Goal: Information Seeking & Learning: Learn about a topic

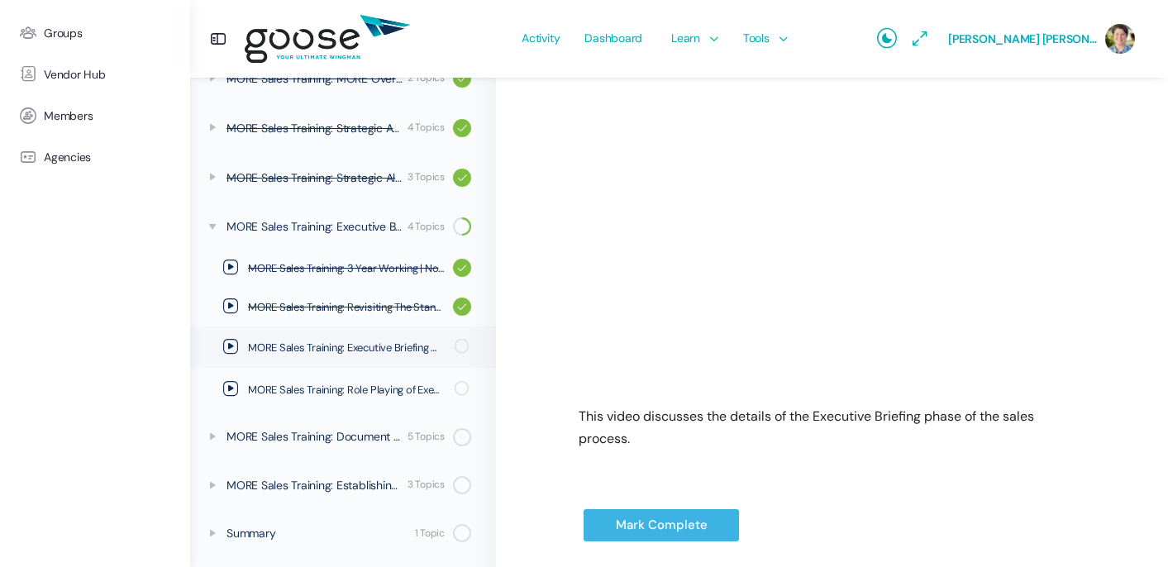
scroll to position [398, 0]
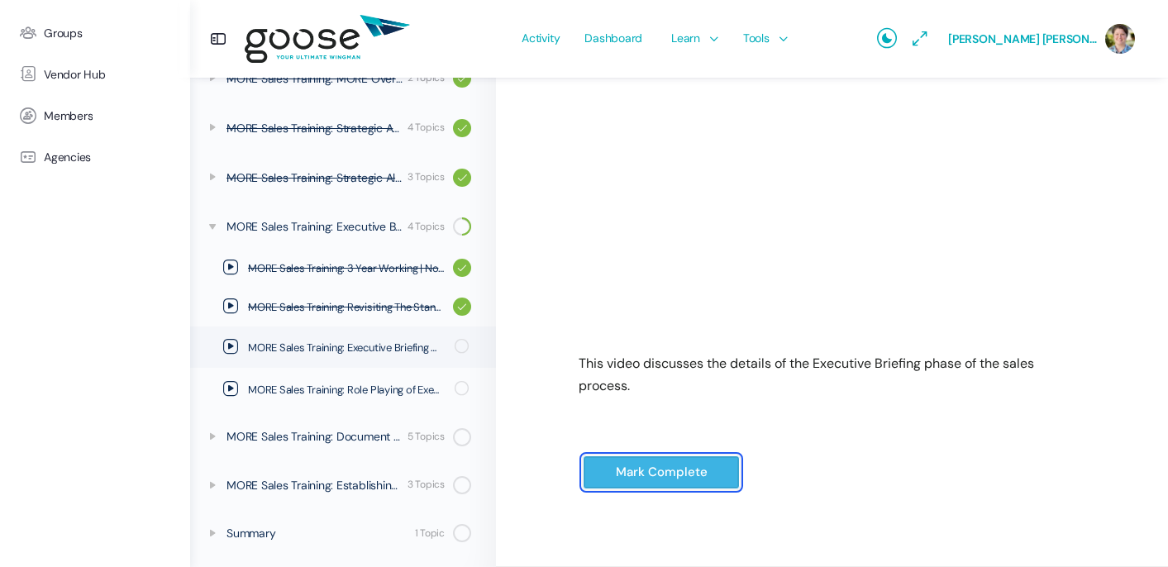
click at [679, 474] on input "Mark Complete" at bounding box center [661, 472] width 157 height 34
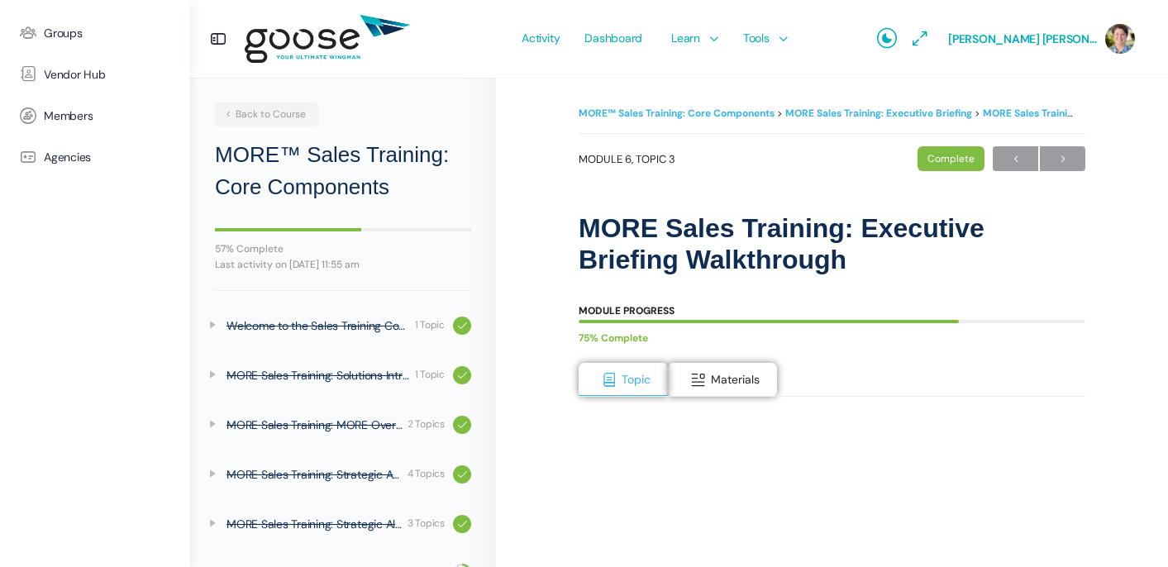
scroll to position [344, 0]
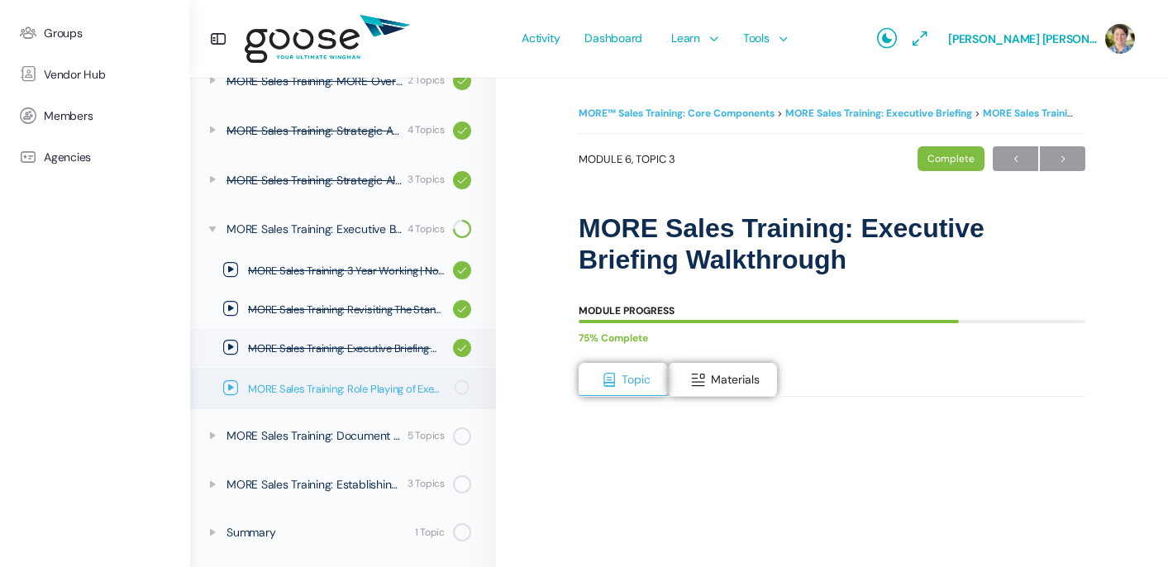
click at [228, 388] on icon at bounding box center [230, 387] width 15 height 15
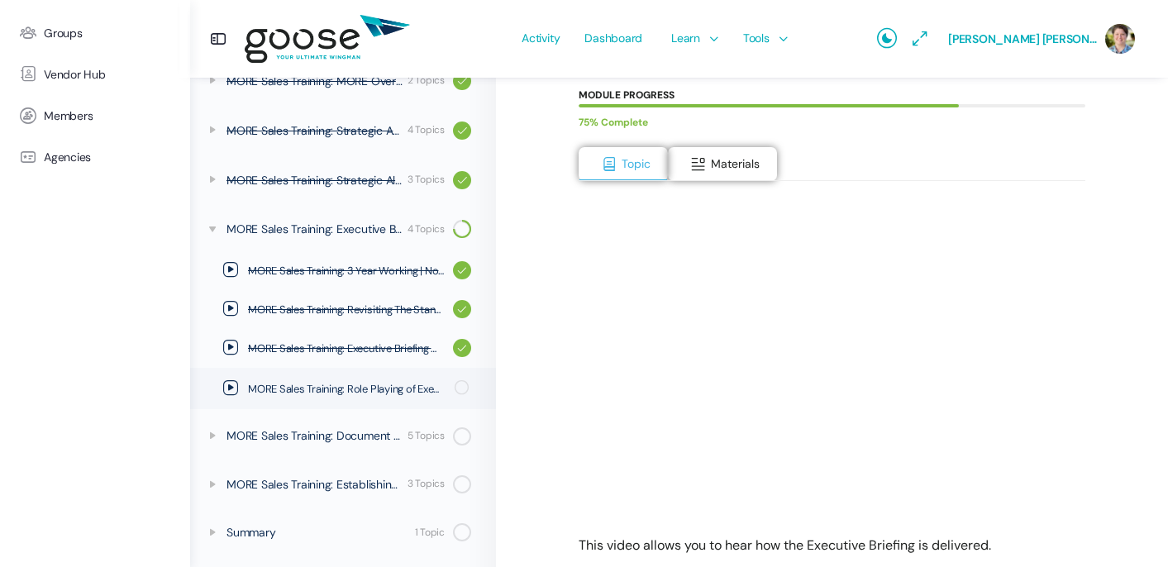
scroll to position [223, 0]
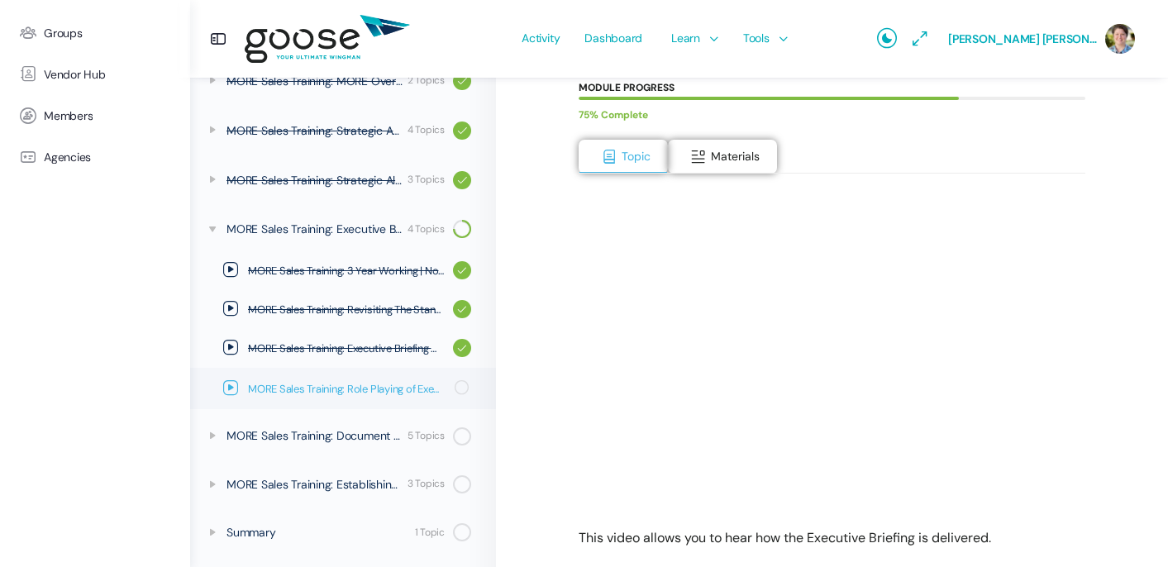
click at [230, 387] on icon at bounding box center [230, 387] width 15 height 15
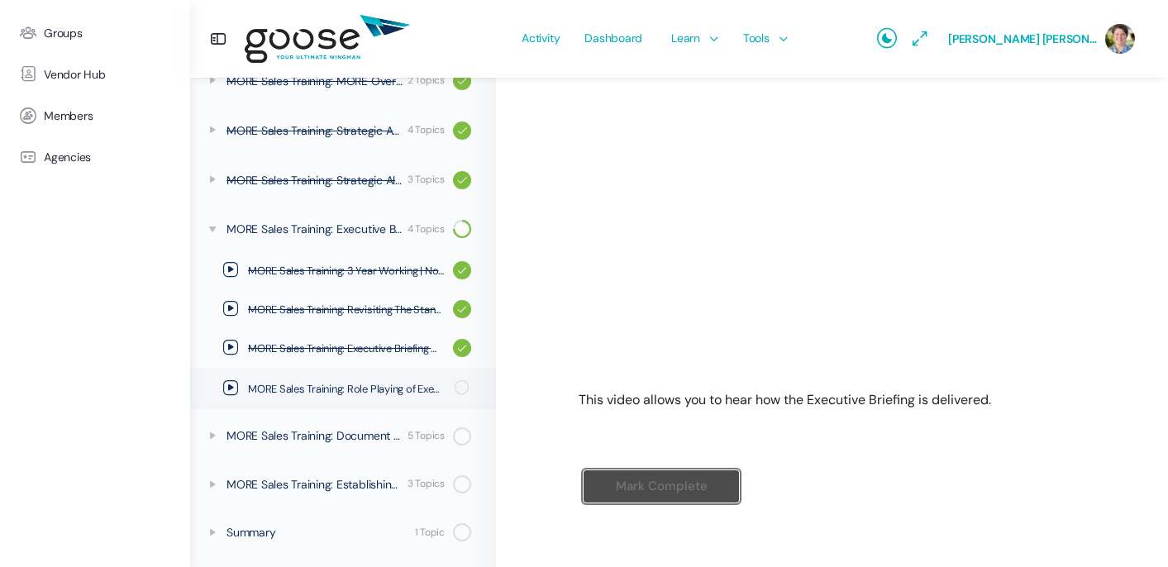
scroll to position [375, 0]
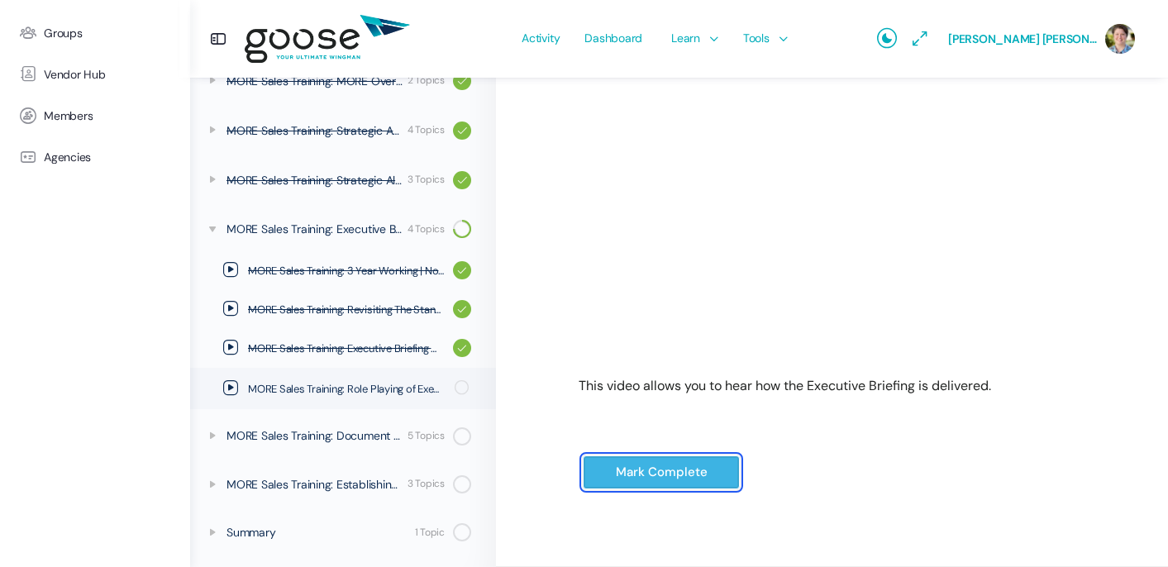
click at [666, 478] on input "Mark Complete" at bounding box center [661, 472] width 157 height 34
click at [656, 480] on input "Mark Complete" at bounding box center [661, 472] width 157 height 34
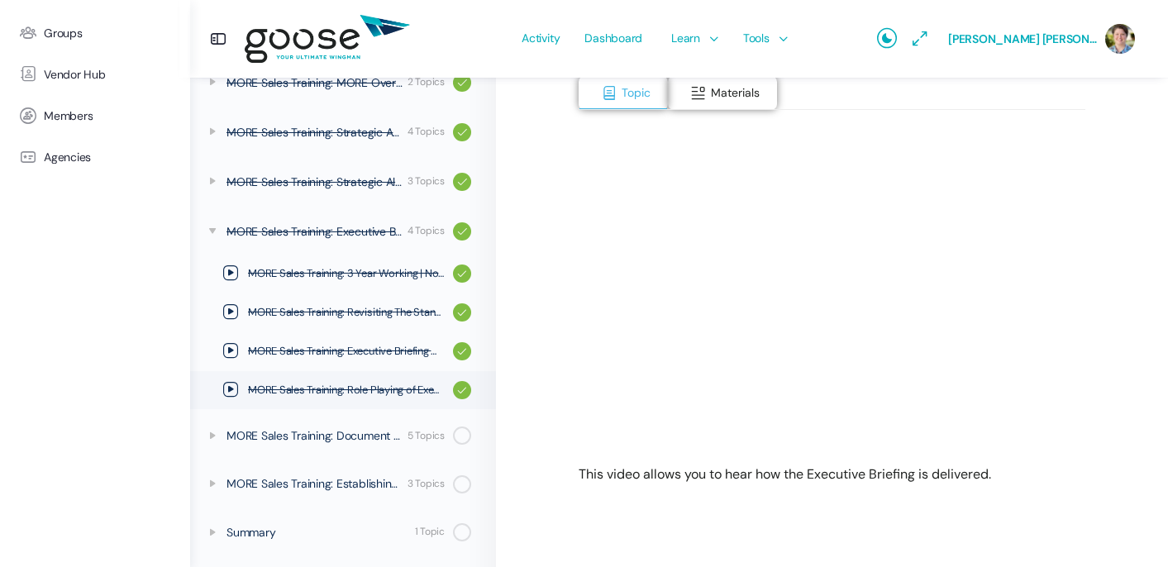
scroll to position [306, 0]
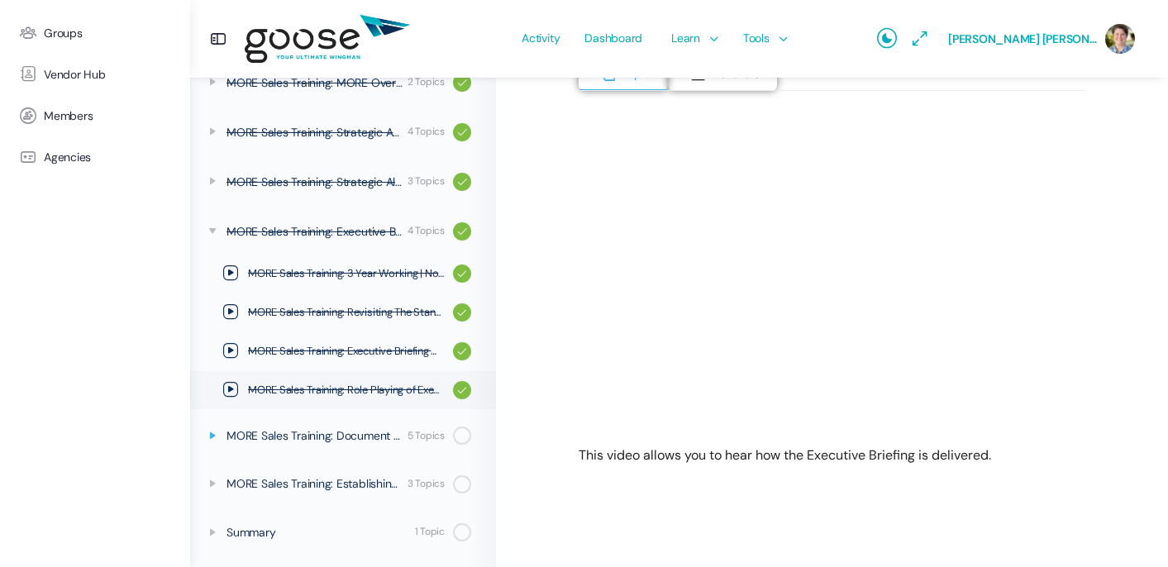
click at [212, 432] on icon at bounding box center [212, 435] width 13 height 13
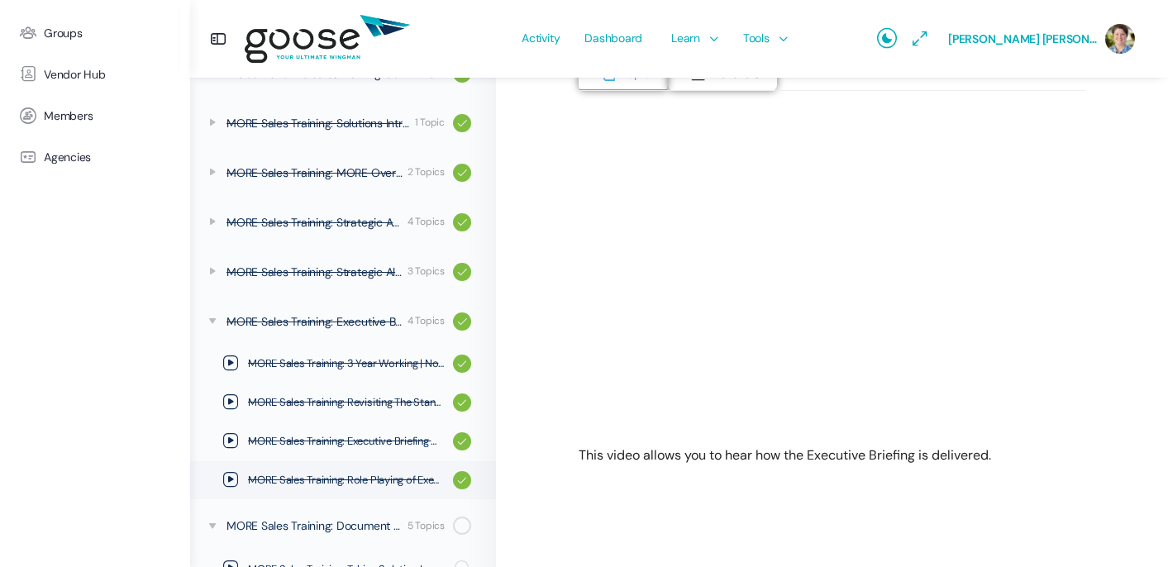
scroll to position [240, 0]
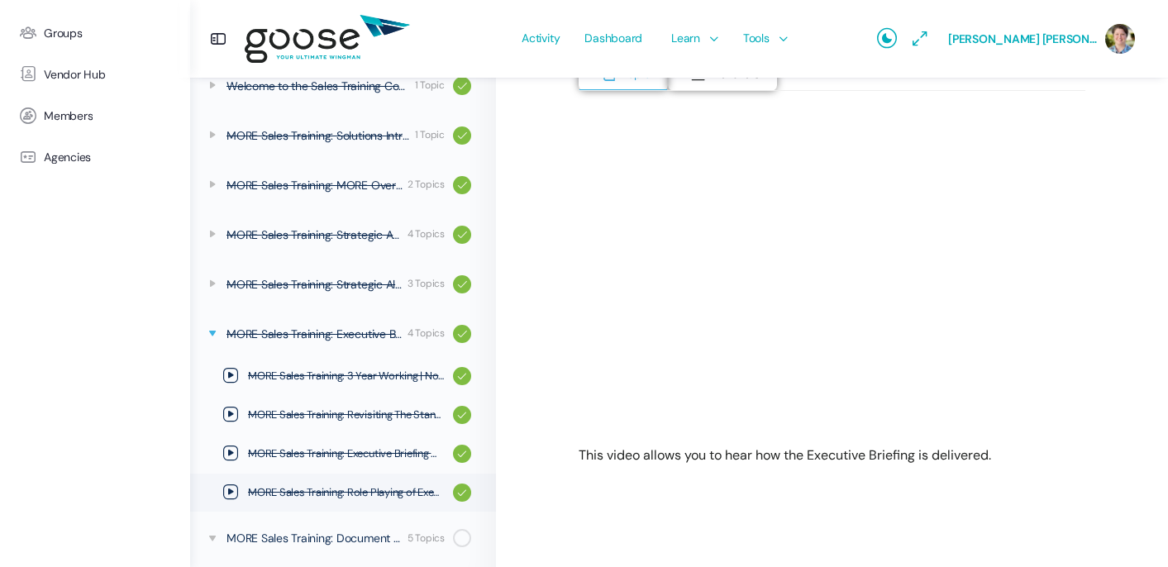
click at [215, 335] on icon at bounding box center [212, 332] width 13 height 13
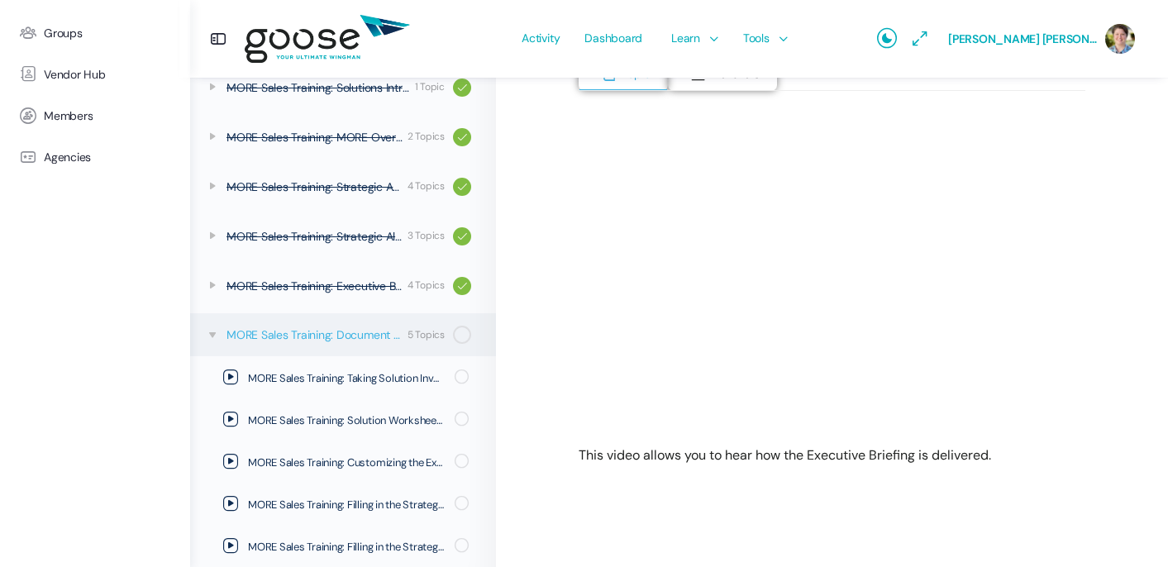
scroll to position [395, 0]
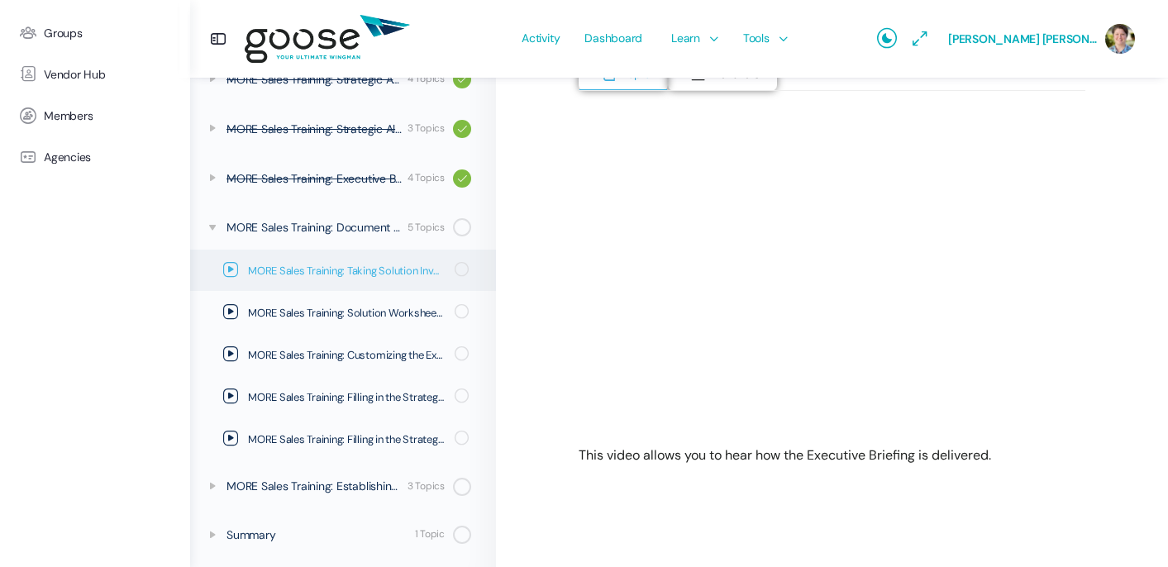
click at [228, 268] on icon at bounding box center [230, 269] width 15 height 15
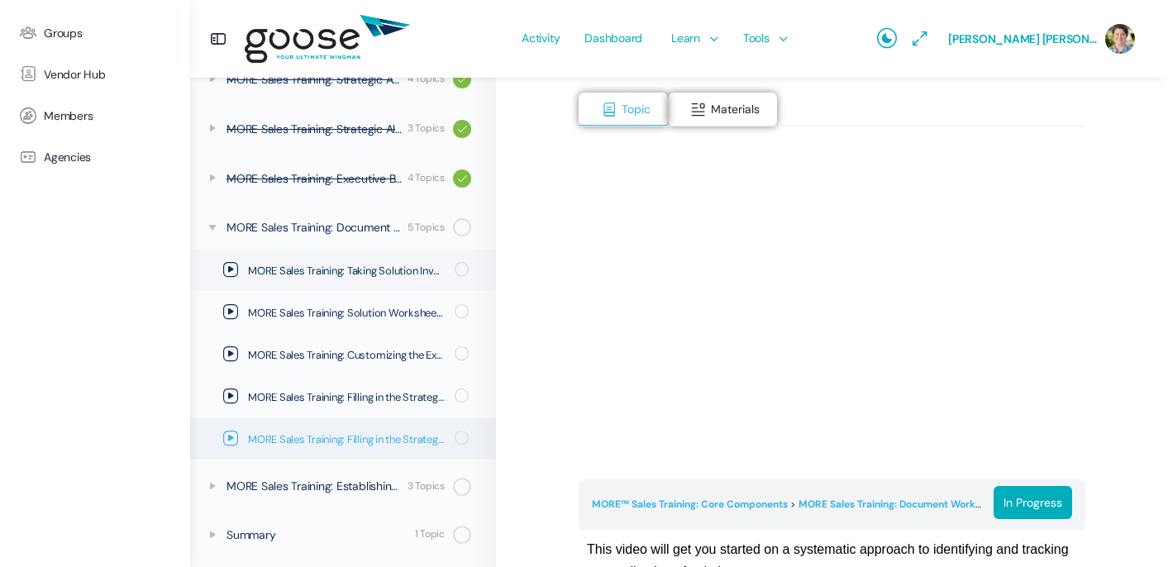
scroll to position [271, 0]
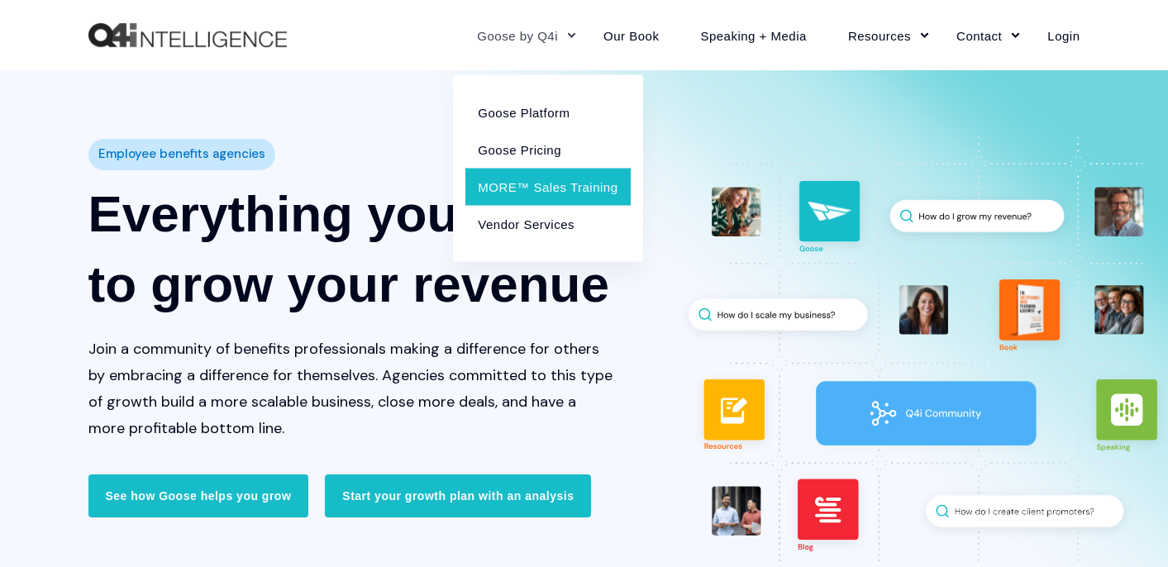
click at [545, 183] on link "MORE™ Sales Training" at bounding box center [547, 186] width 164 height 37
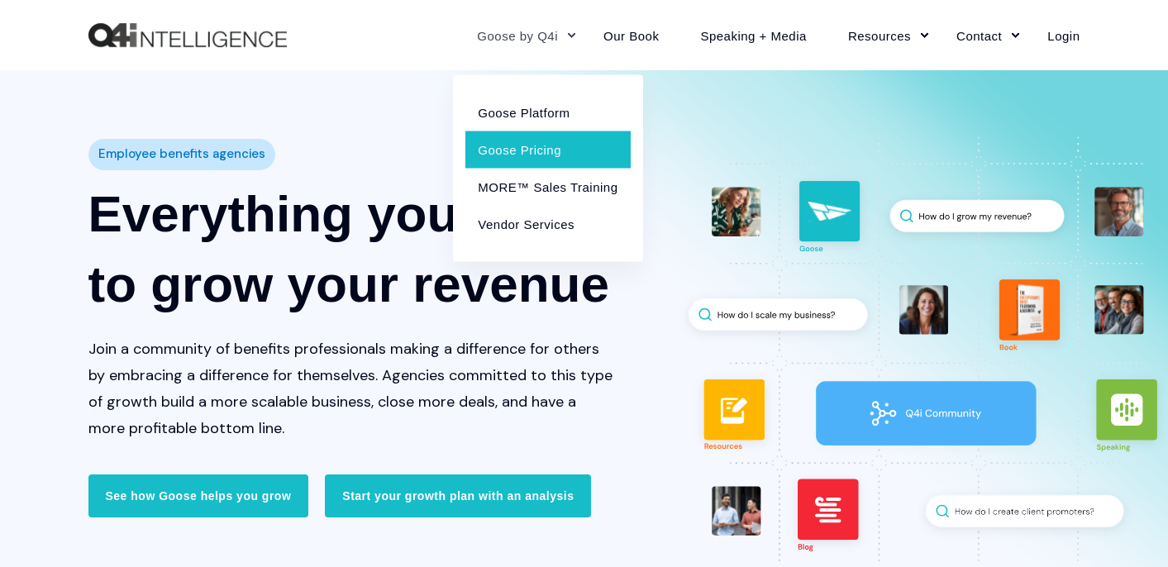
click at [538, 143] on link "Goose Pricing" at bounding box center [547, 149] width 164 height 37
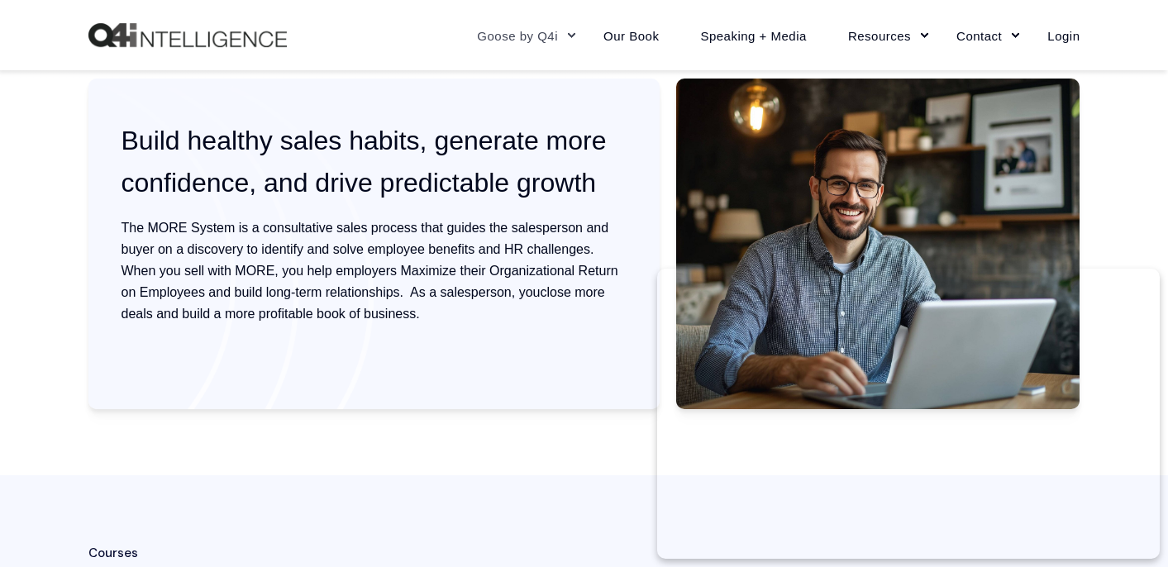
scroll to position [445, 0]
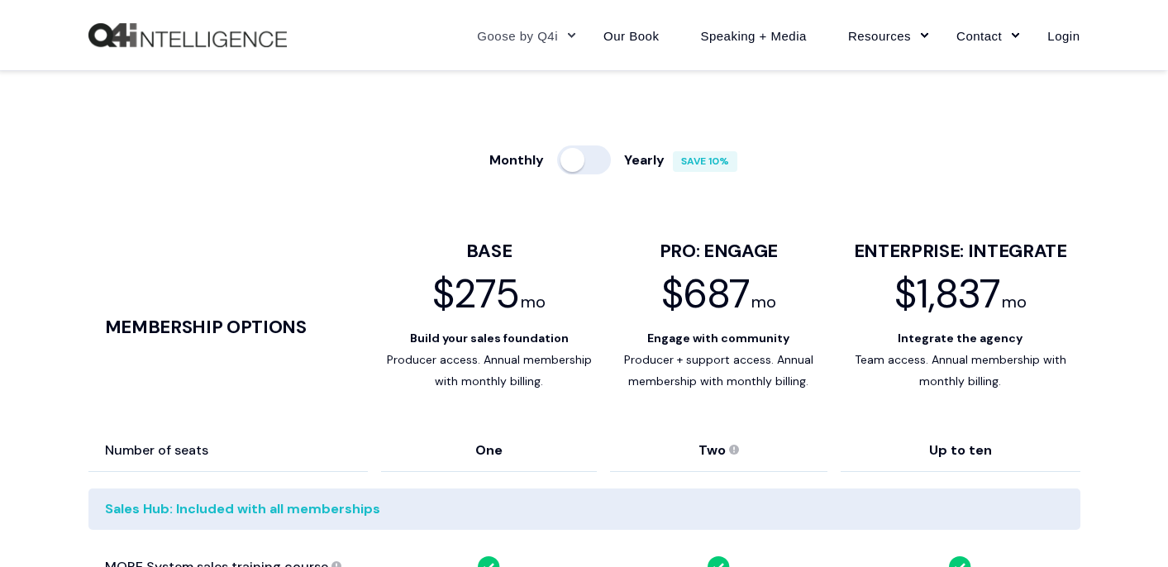
scroll to position [858, 0]
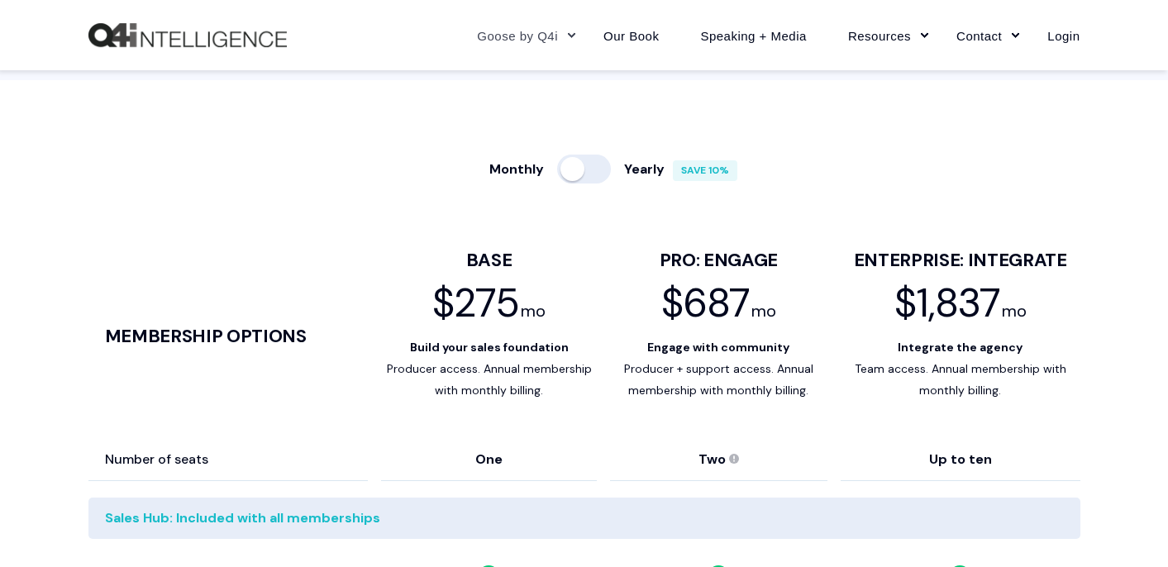
click at [569, 174] on div at bounding box center [584, 169] width 54 height 29
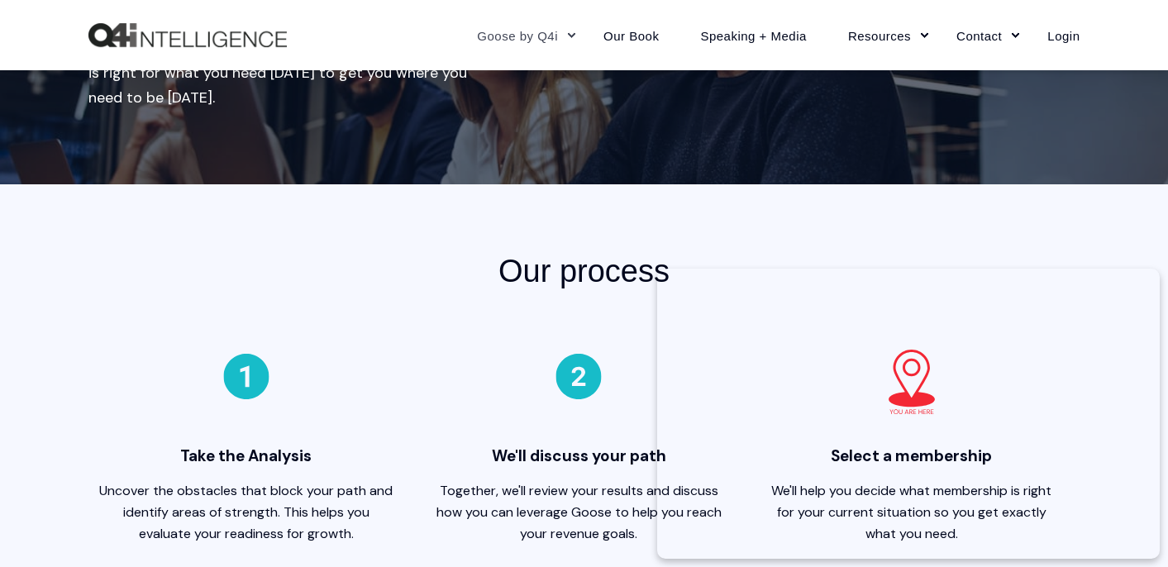
scroll to position [301, 0]
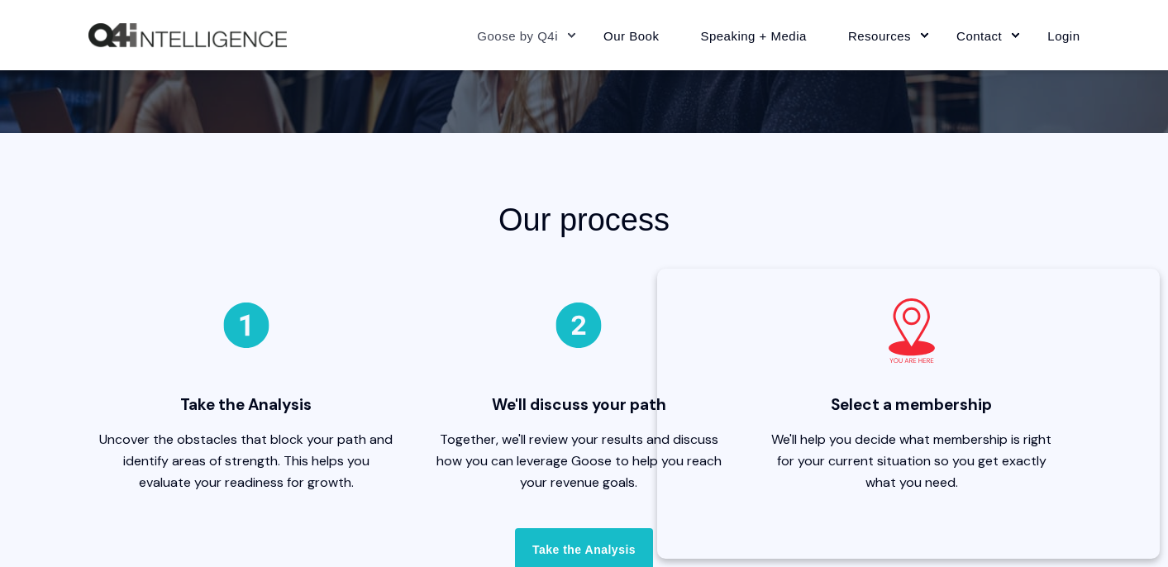
click at [773, 211] on h2 "Our process" at bounding box center [584, 219] width 554 height 41
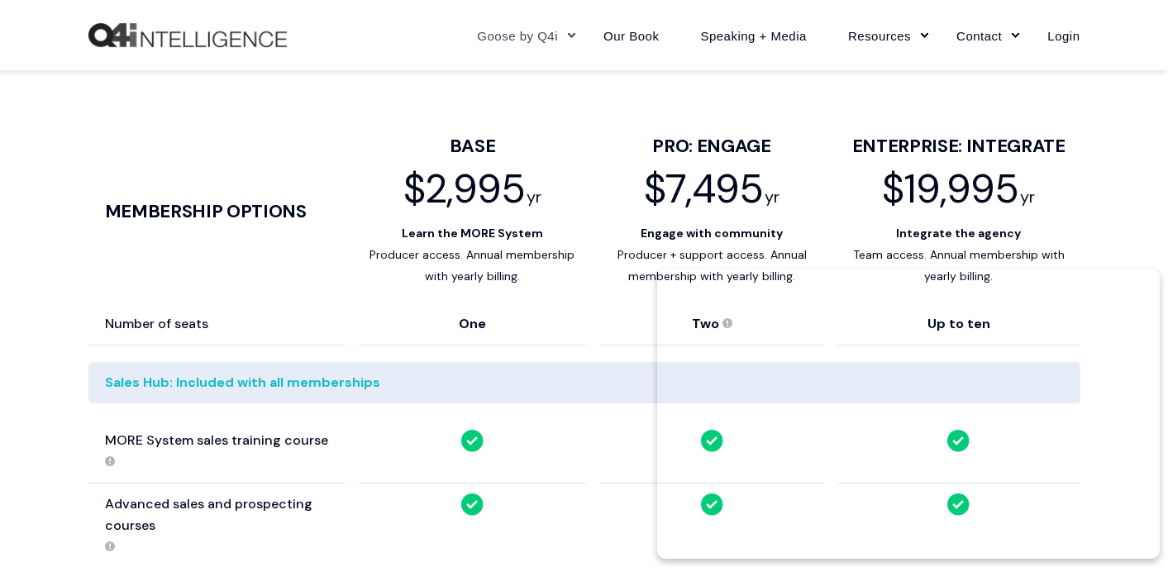
scroll to position [976, 0]
